Goal: Information Seeking & Learning: Learn about a topic

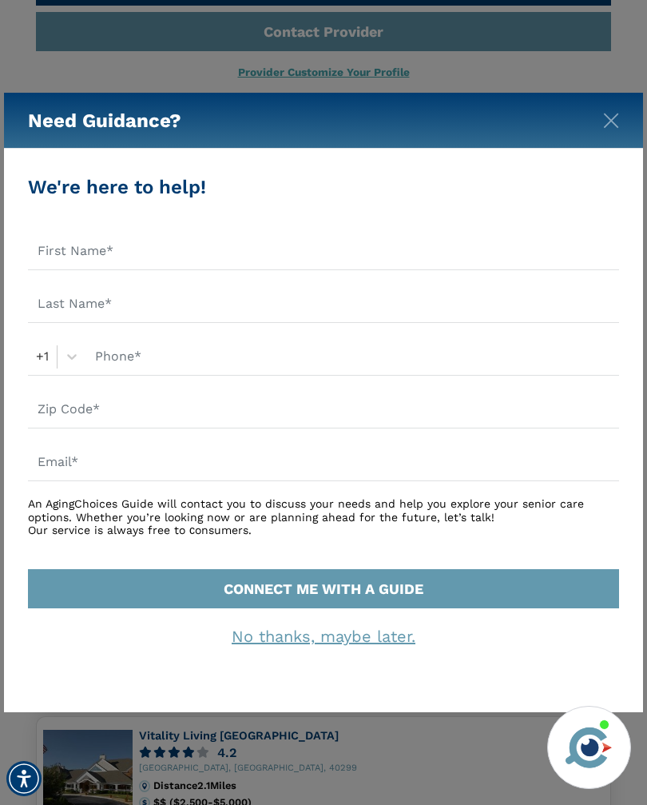
scroll to position [738, 0]
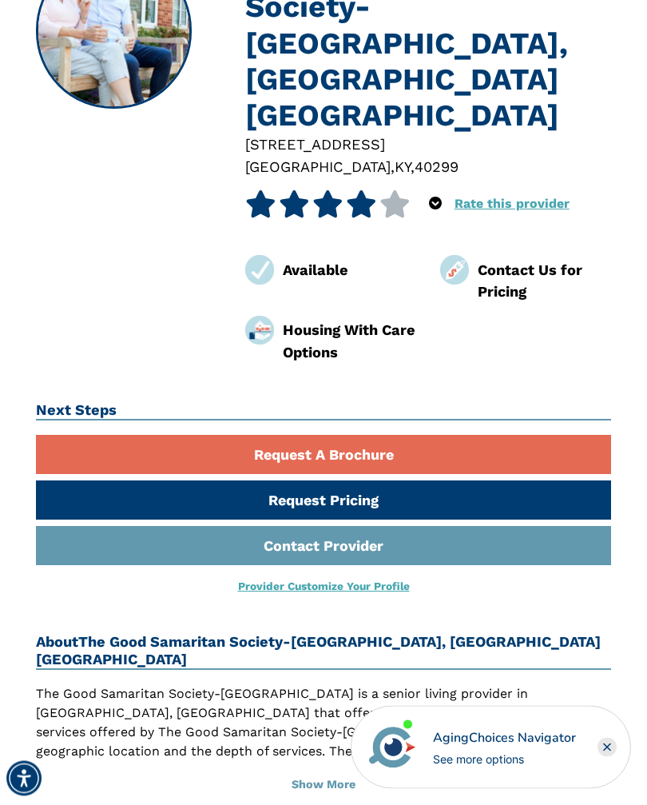
scroll to position [228, 0]
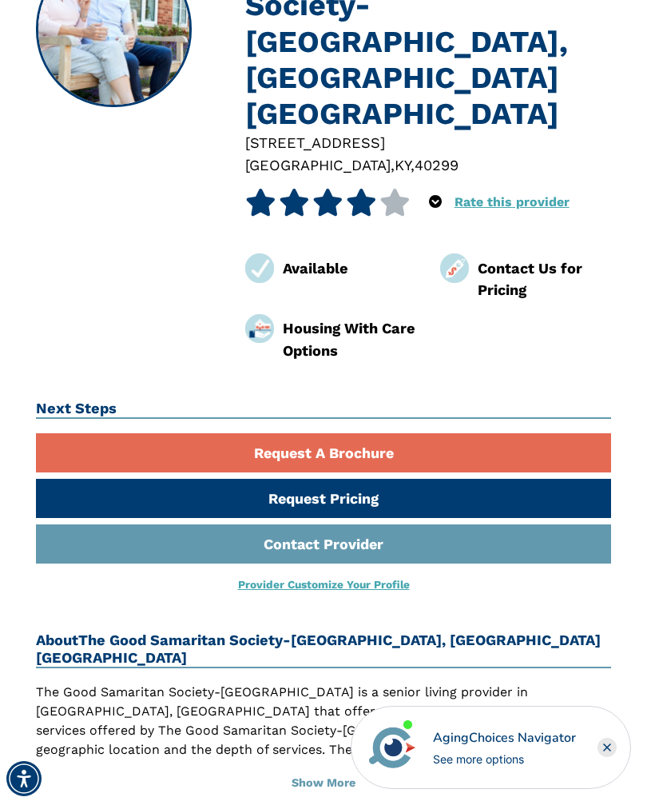
click at [273, 314] on img at bounding box center [260, 329] width 30 height 30
click at [272, 314] on img at bounding box center [260, 329] width 30 height 30
click at [284, 317] on div "Housing With Care Options" at bounding box center [349, 339] width 133 height 44
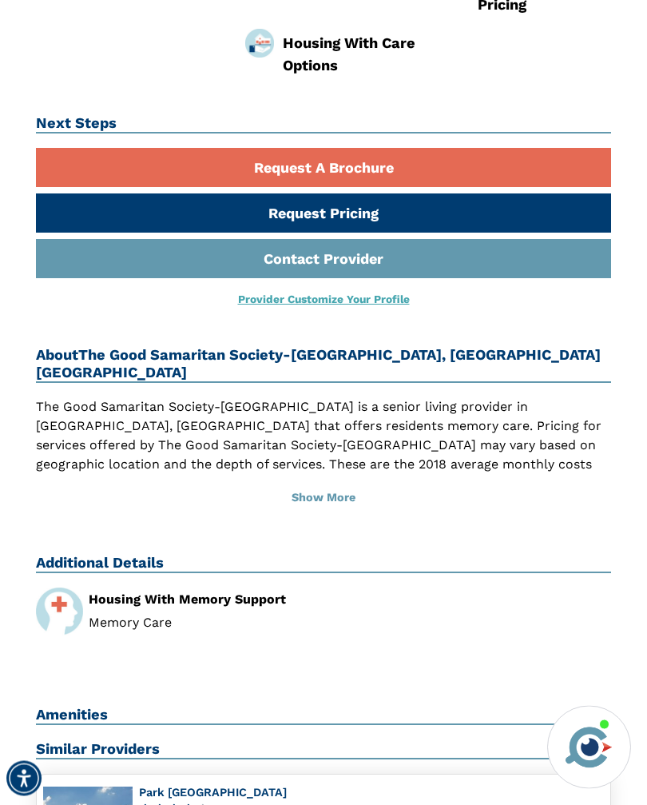
scroll to position [515, 0]
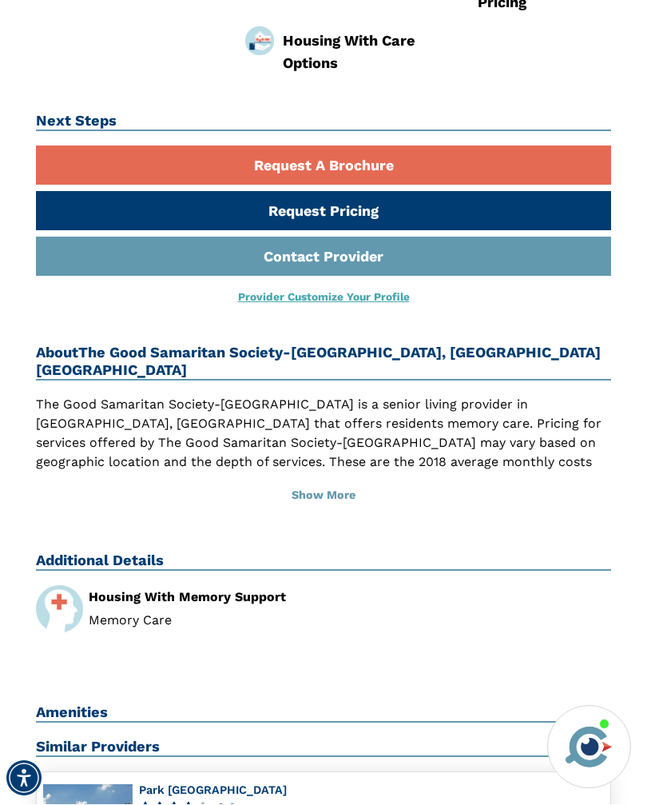
click at [313, 479] on button "Show More" at bounding box center [323, 496] width 575 height 35
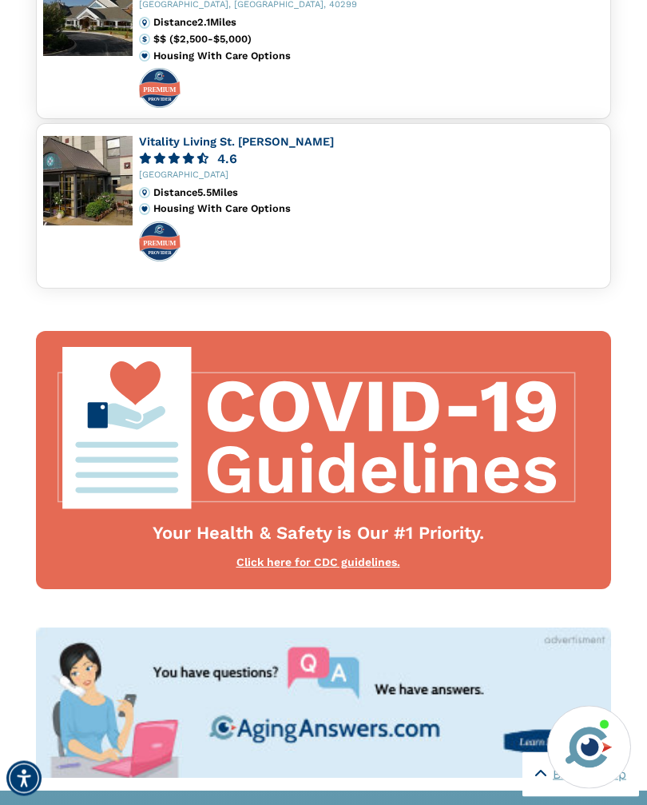
scroll to position [1604, 0]
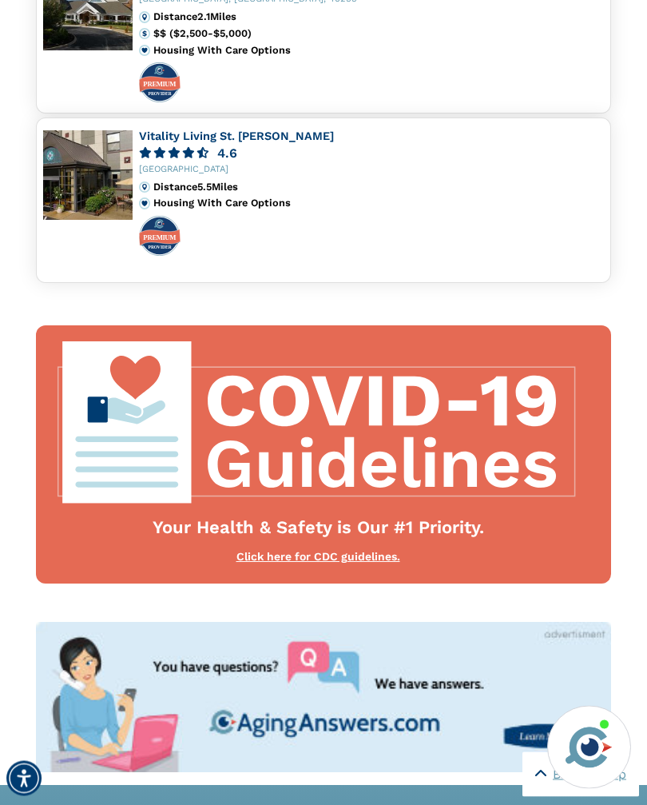
click at [297, 550] on div "Click here for CDC guidelines." at bounding box center [318, 558] width 532 height 16
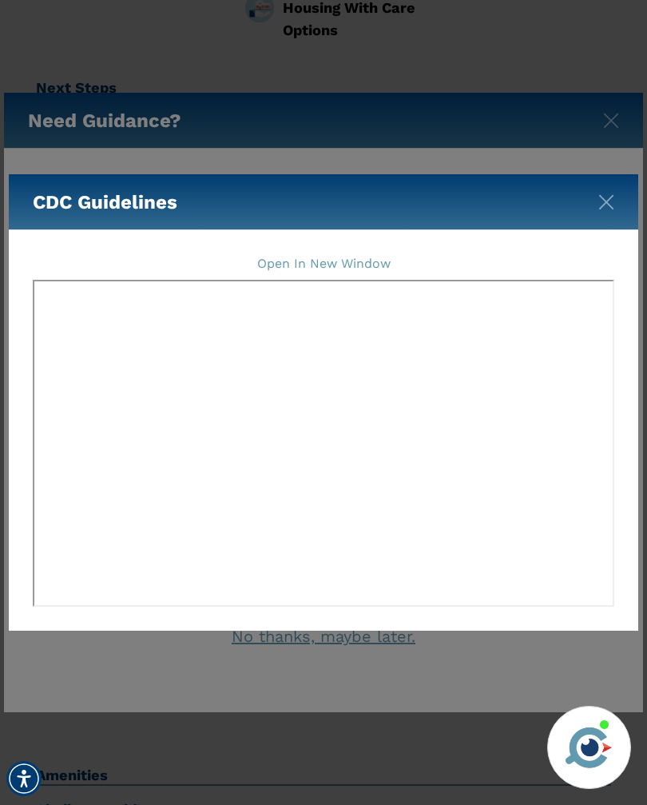
scroll to position [548, 0]
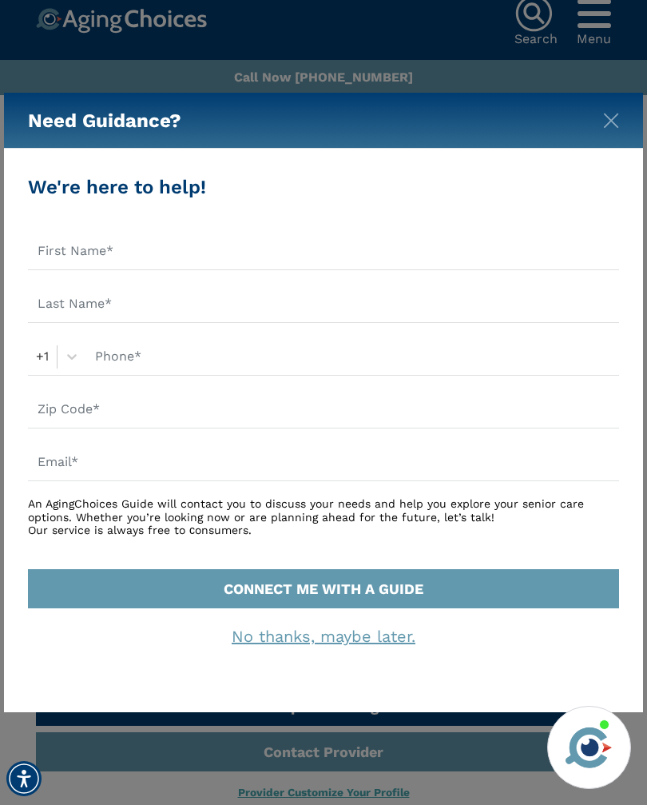
scroll to position [19, 0]
